Goal: Task Accomplishment & Management: Manage account settings

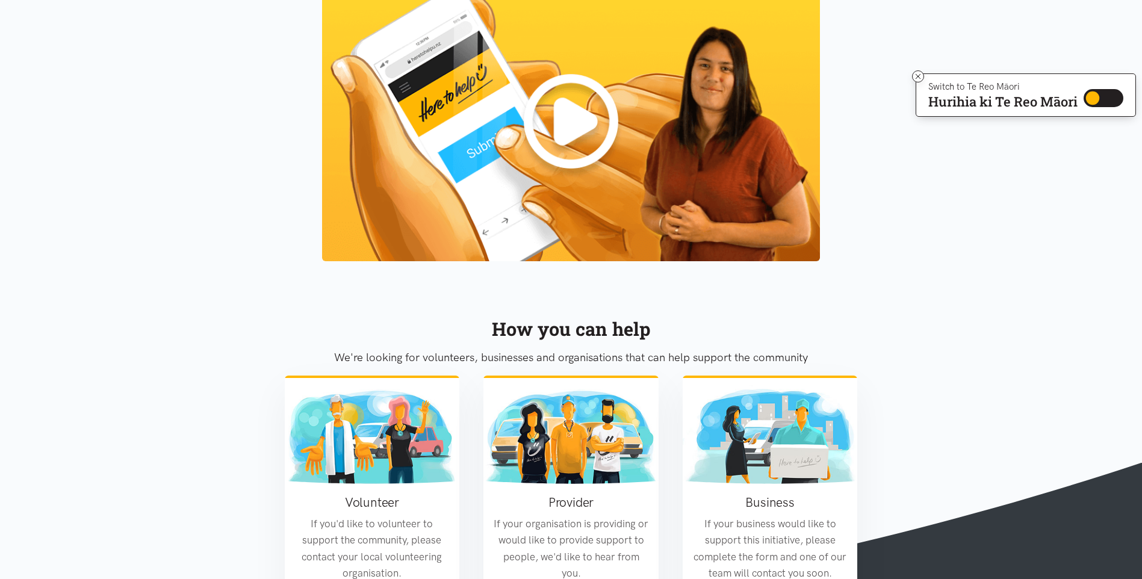
scroll to position [1358, 0]
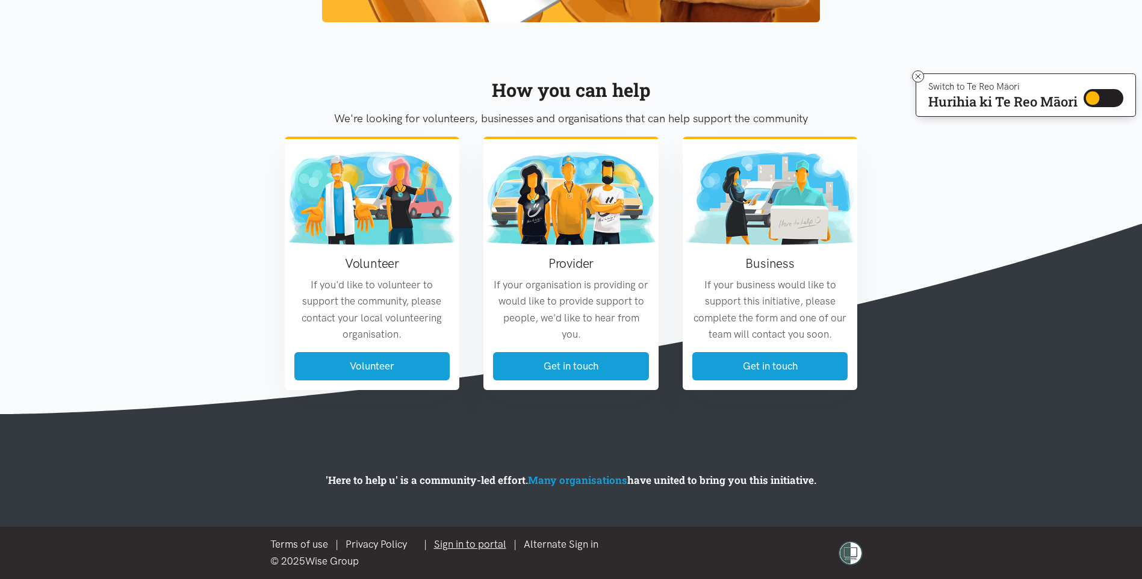
click at [479, 543] on link "Sign in to portal" at bounding box center [470, 544] width 72 height 12
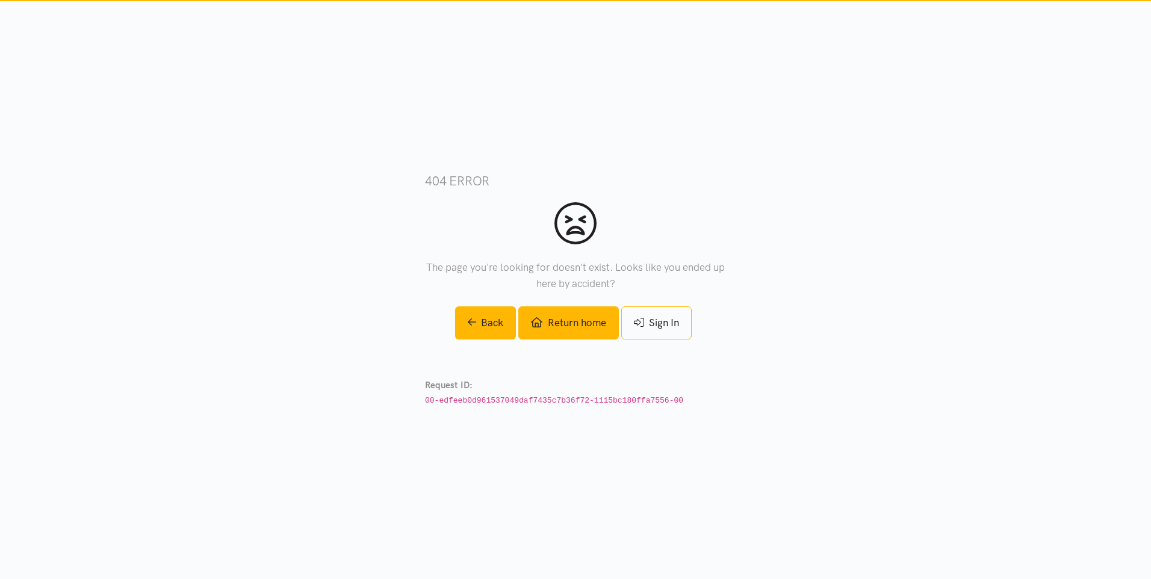
click at [552, 320] on link "Return home" at bounding box center [569, 323] width 100 height 33
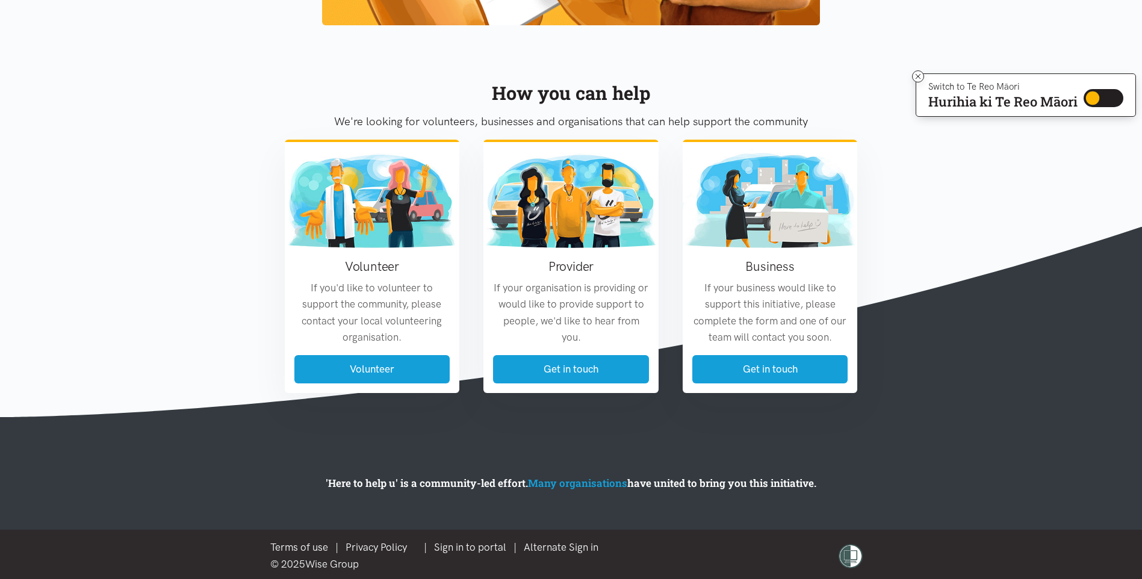
scroll to position [1358, 0]
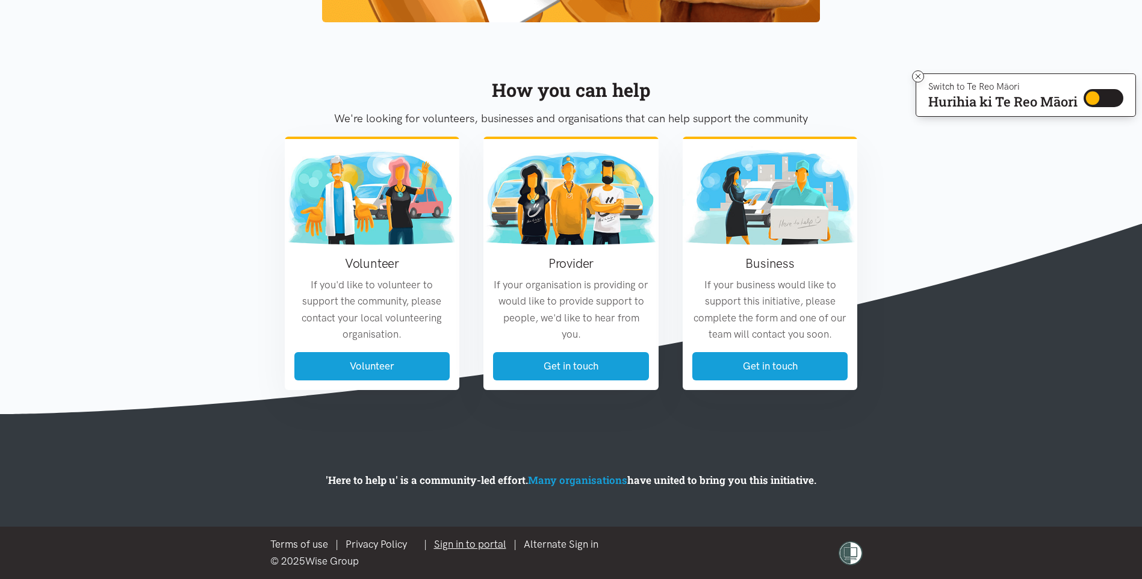
click at [484, 544] on link "Sign in to portal" at bounding box center [470, 544] width 72 height 12
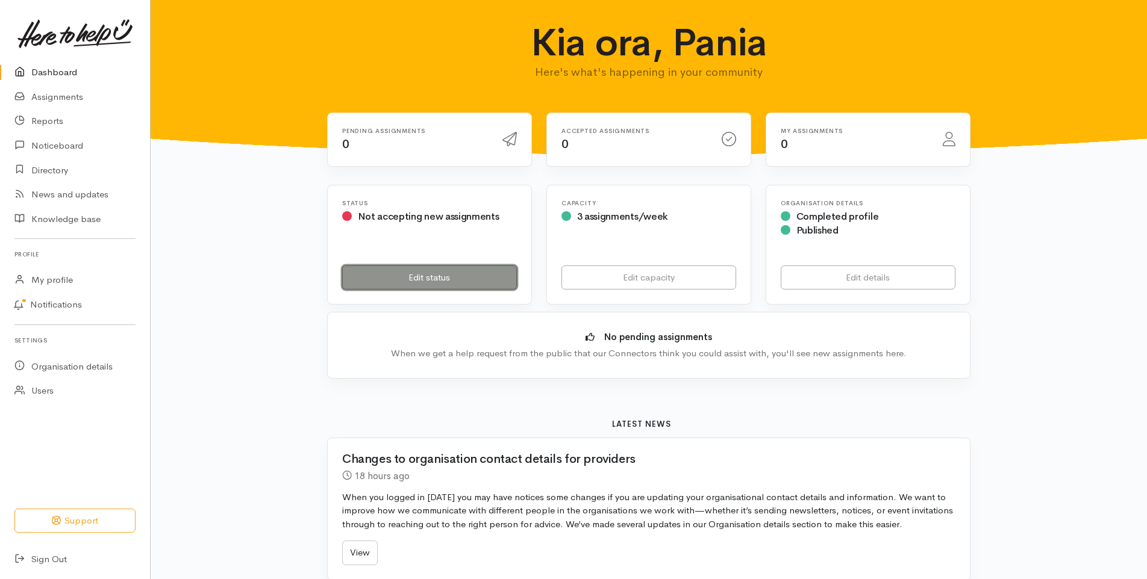
click at [446, 278] on link "Edit status" at bounding box center [429, 278] width 175 height 25
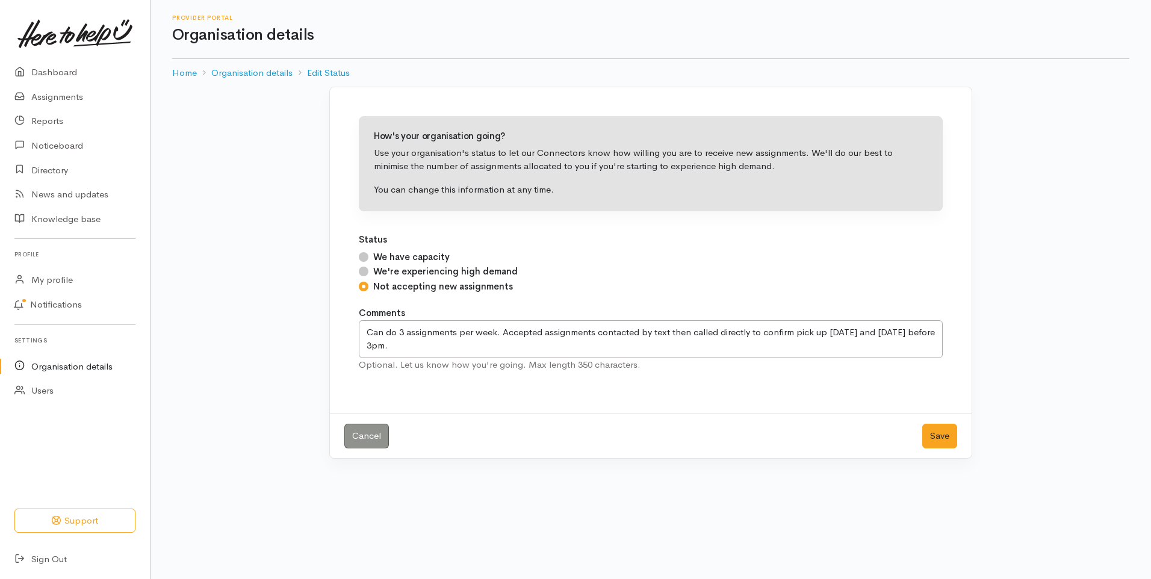
click at [363, 254] on input "We have capacity" at bounding box center [364, 257] width 10 height 10
radio input "true"
click at [940, 434] on button "Save" at bounding box center [940, 436] width 35 height 25
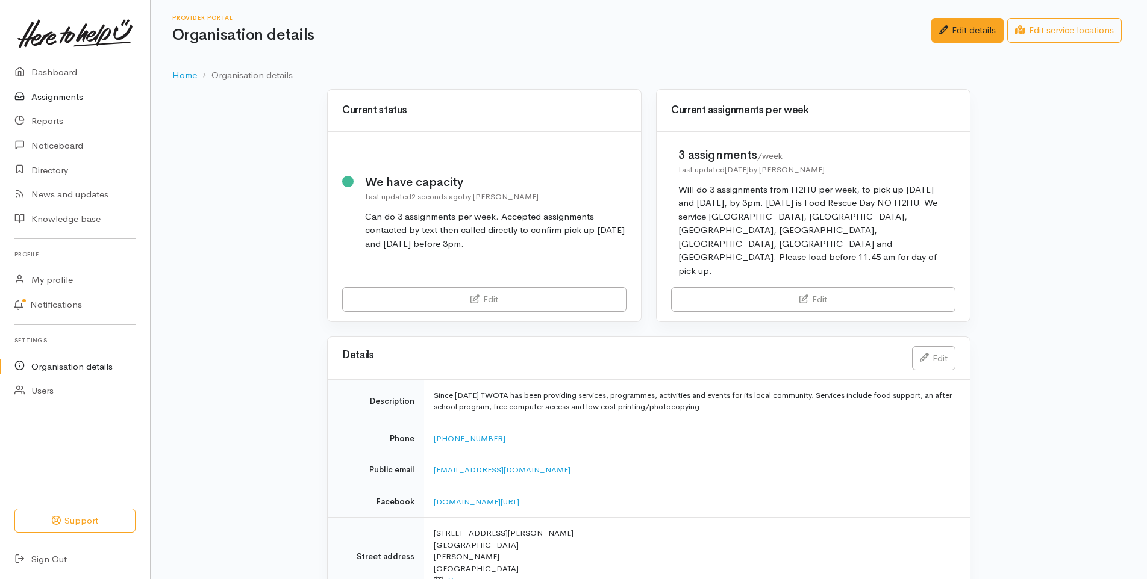
click at [66, 96] on link "Assignments" at bounding box center [75, 97] width 150 height 25
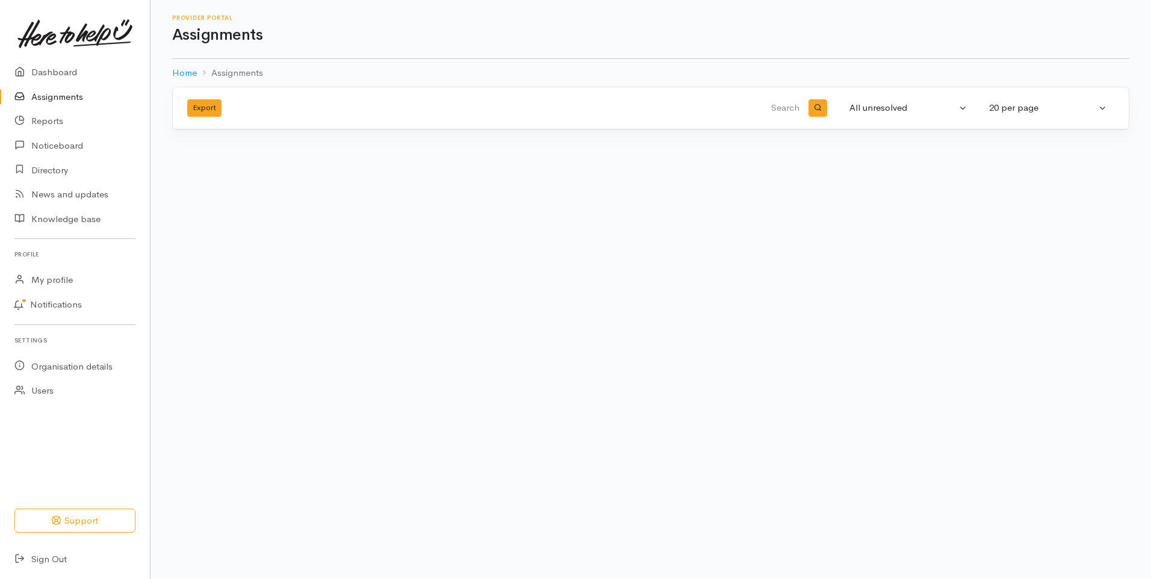
click at [72, 97] on link "Assignments" at bounding box center [75, 97] width 150 height 25
click at [58, 98] on link "Assignments" at bounding box center [75, 97] width 150 height 25
